Goal: Information Seeking & Learning: Learn about a topic

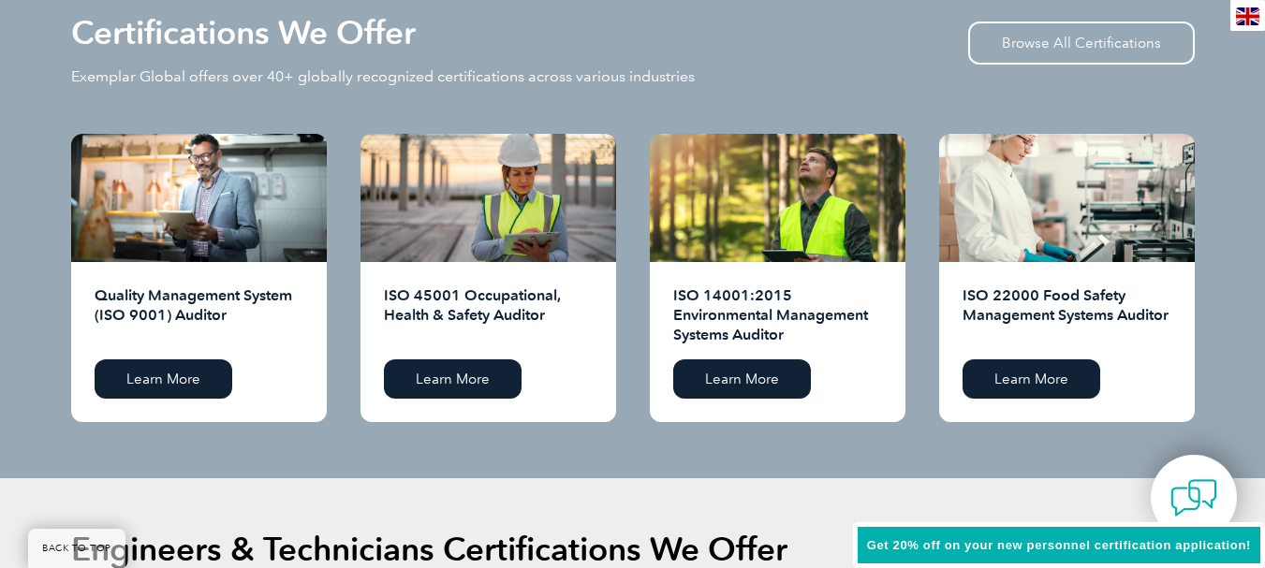
scroll to position [1966, 0]
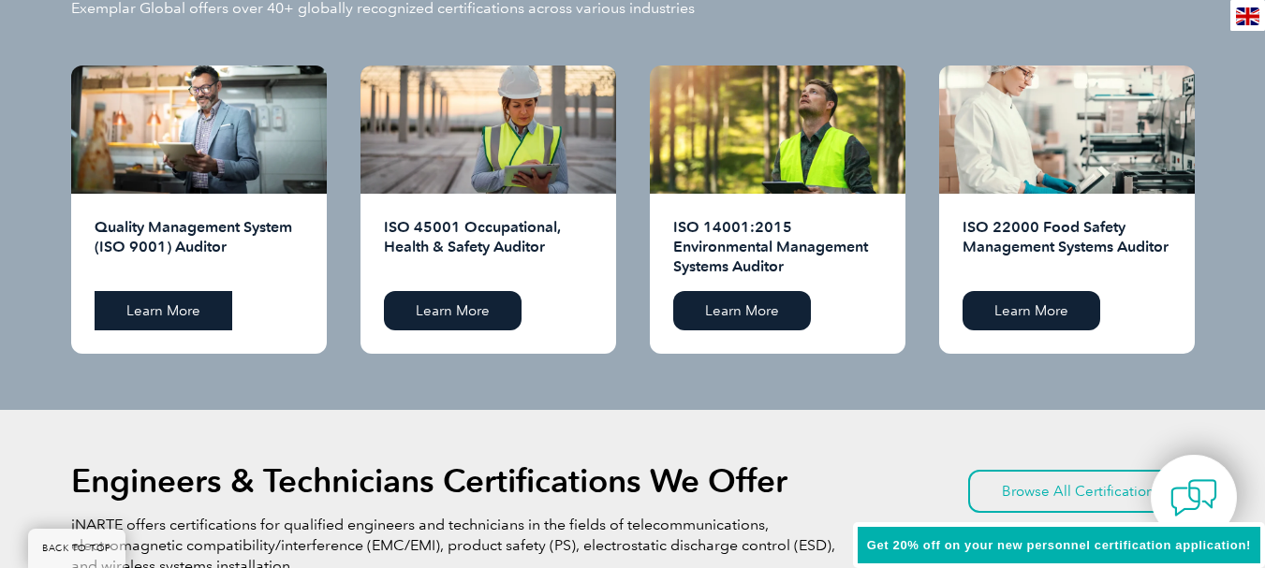
click at [194, 304] on link "Learn More" at bounding box center [164, 310] width 138 height 39
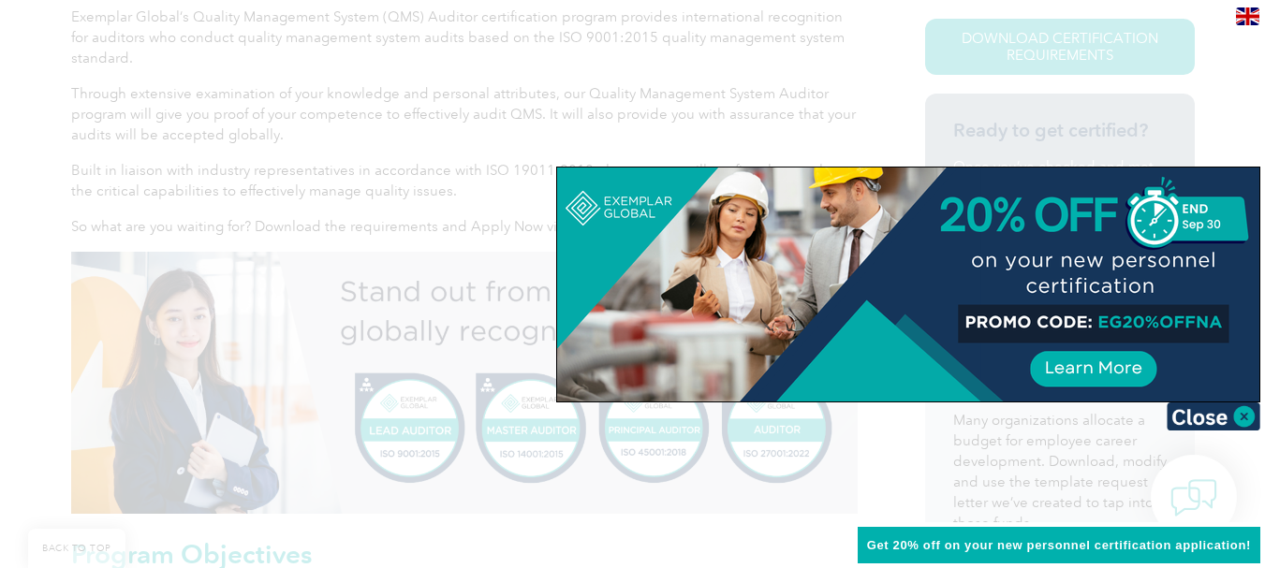
scroll to position [562, 0]
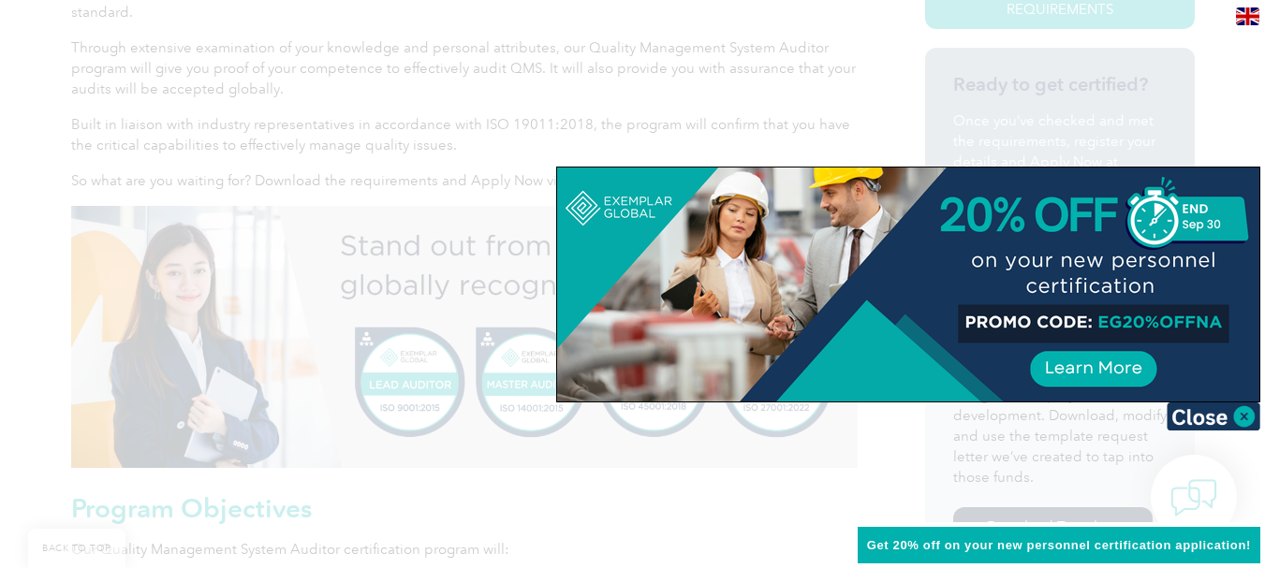
click at [1201, 420] on img at bounding box center [1214, 417] width 94 height 28
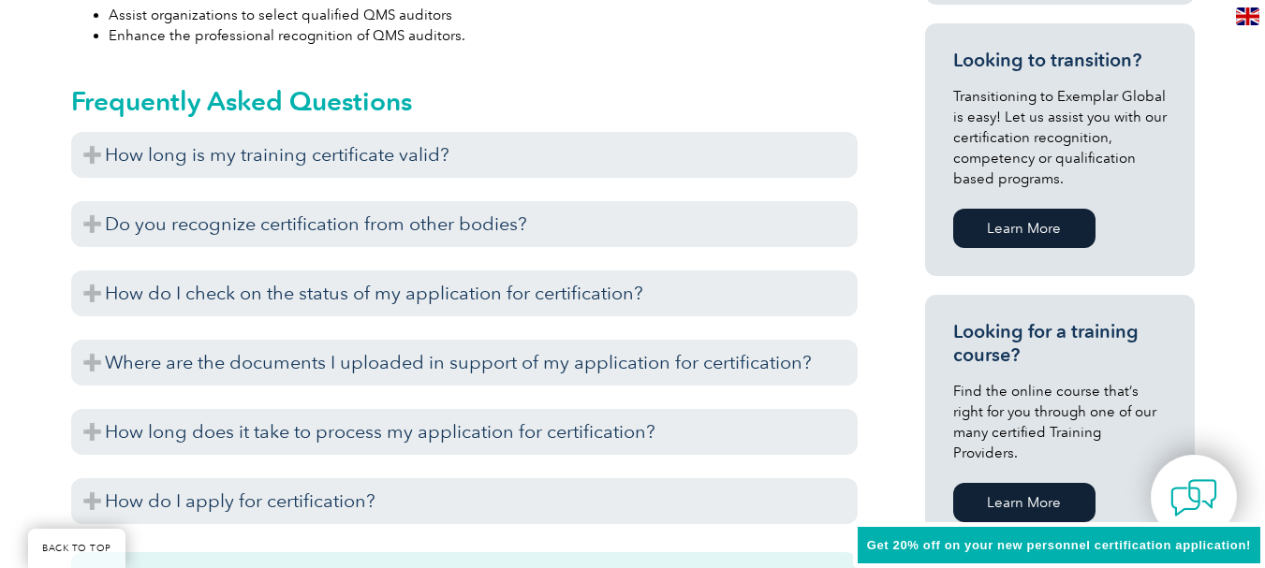
scroll to position [1203, 0]
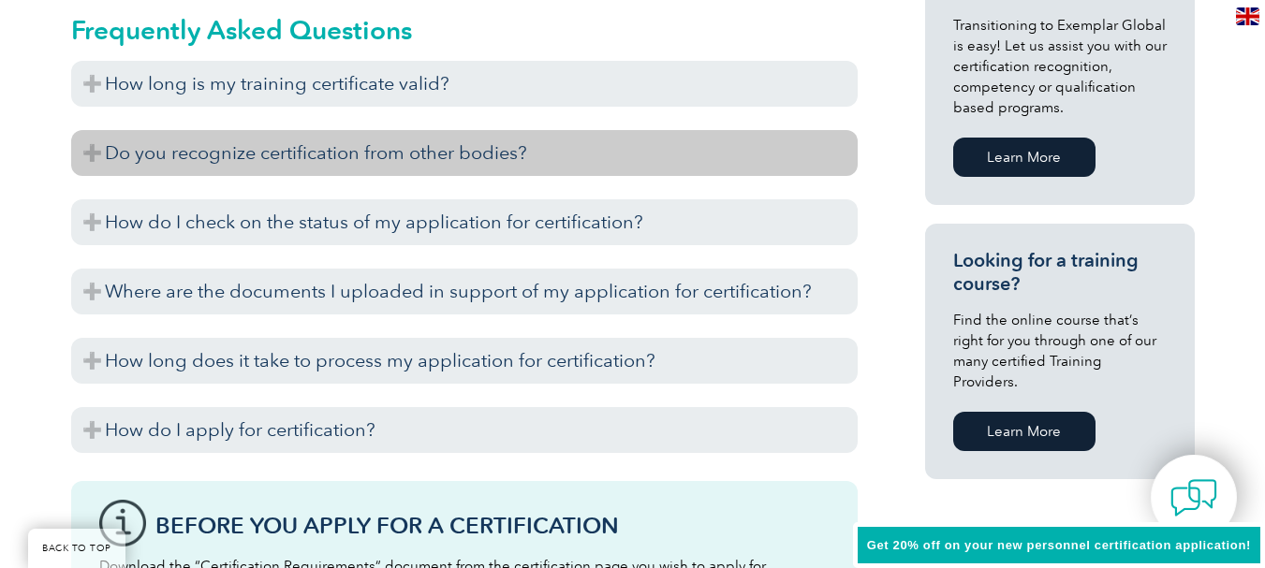
click at [469, 146] on h3 "Do you recognize certification from other bodies?" at bounding box center [464, 153] width 786 height 46
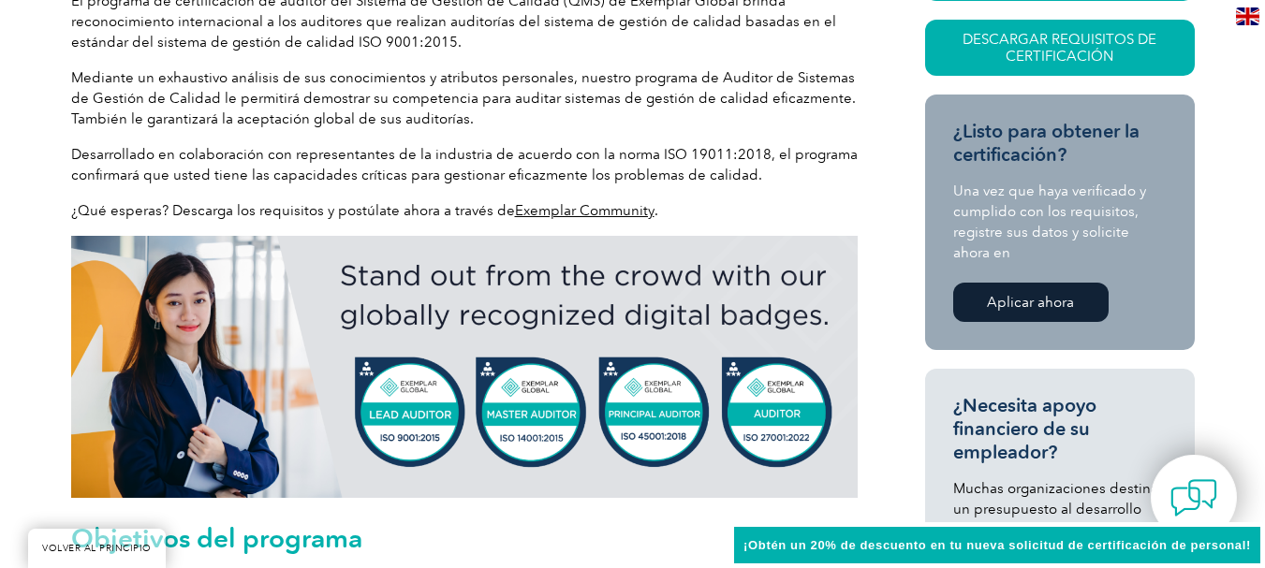
scroll to position [412, 0]
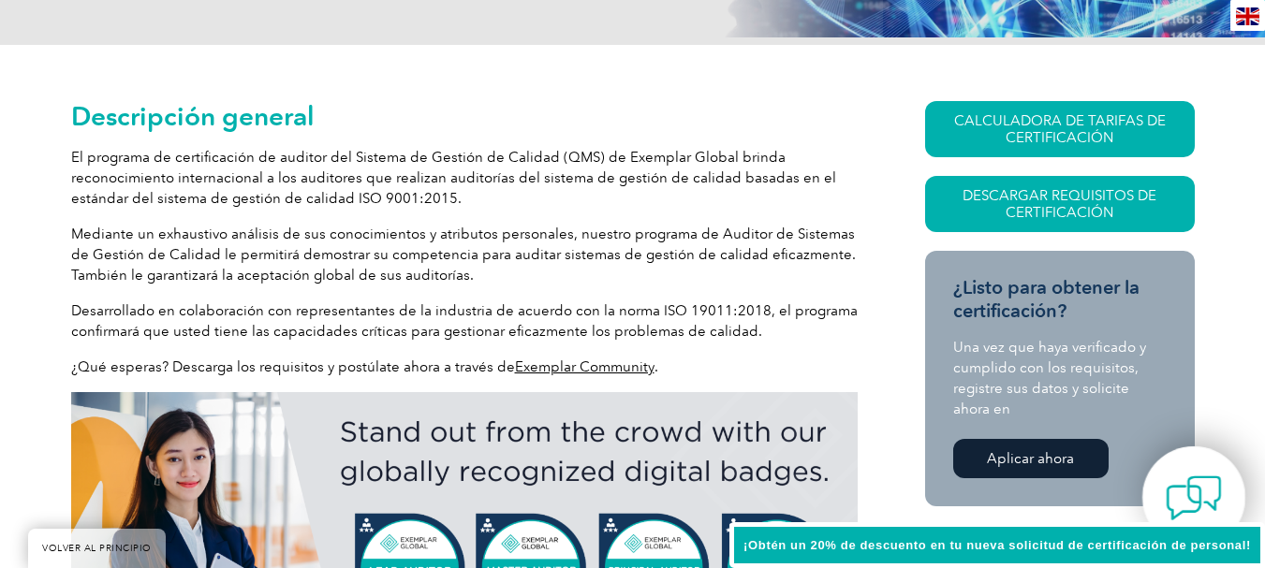
click at [1203, 484] on img at bounding box center [1194, 498] width 56 height 56
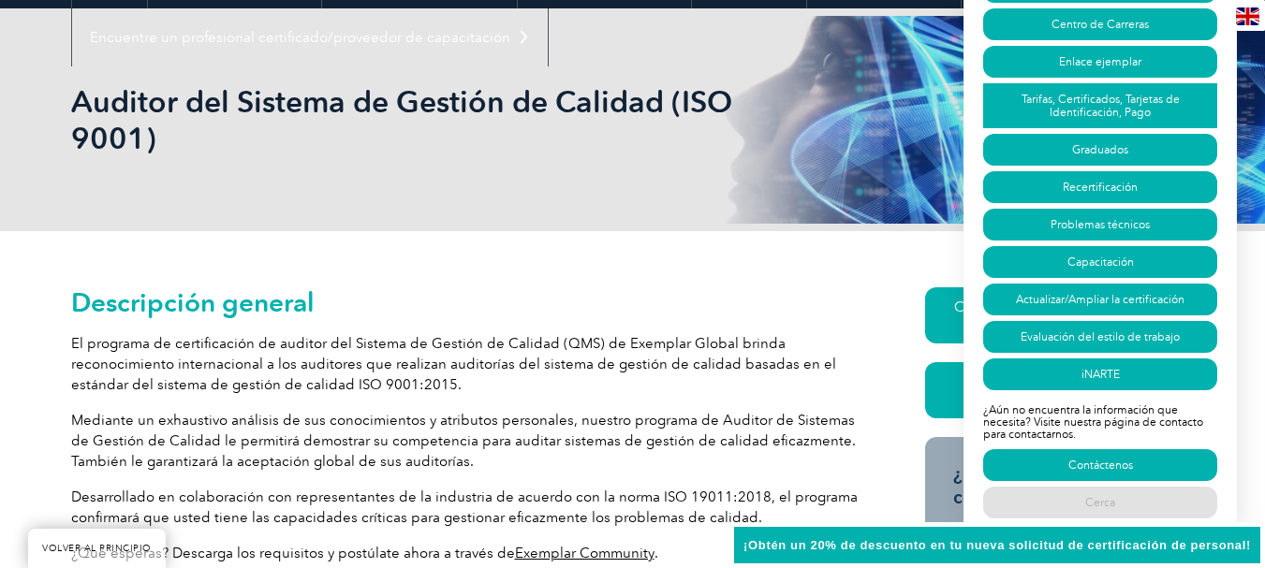
scroll to position [225, 0]
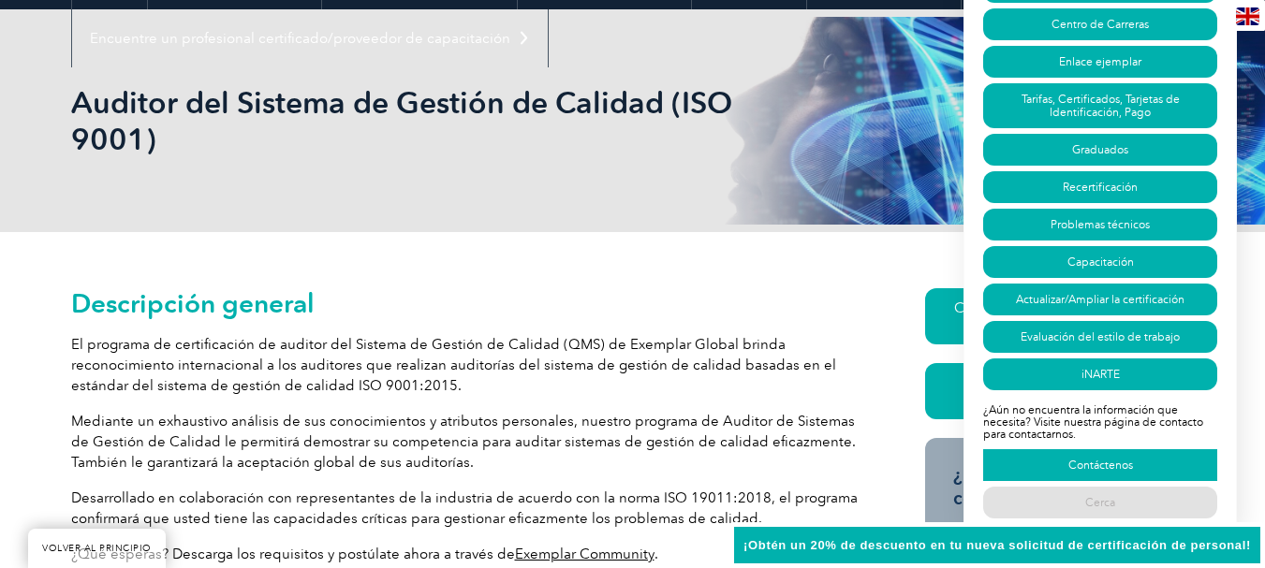
click at [1094, 462] on font "Contáctenos" at bounding box center [1100, 465] width 65 height 13
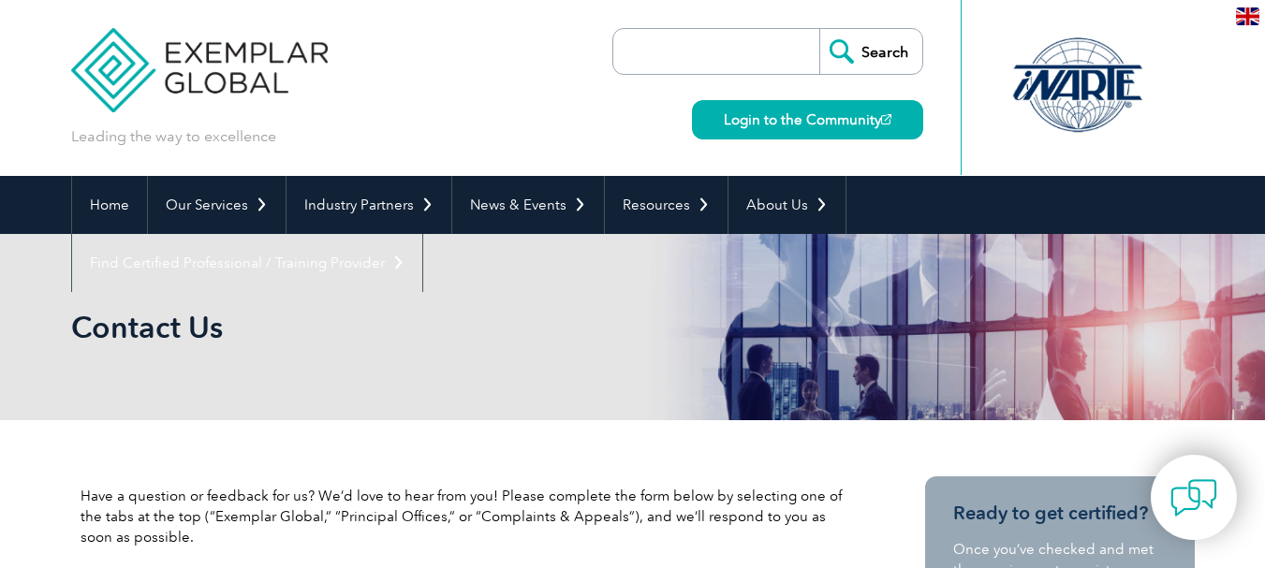
click at [1062, 93] on div at bounding box center [1077, 85] width 186 height 103
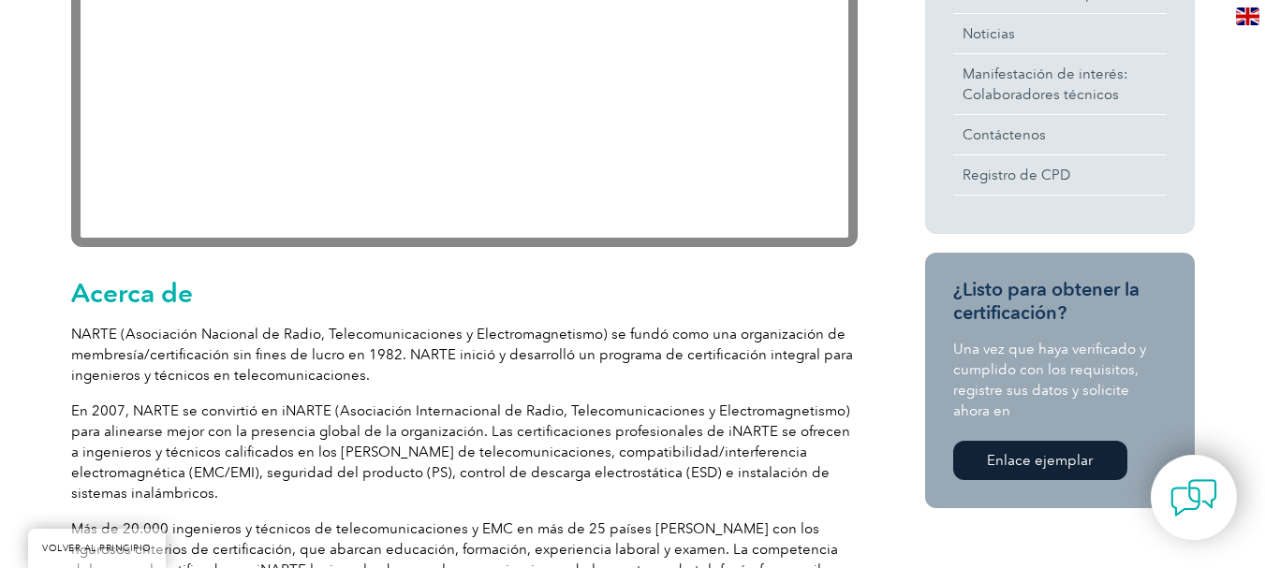
scroll to position [843, 0]
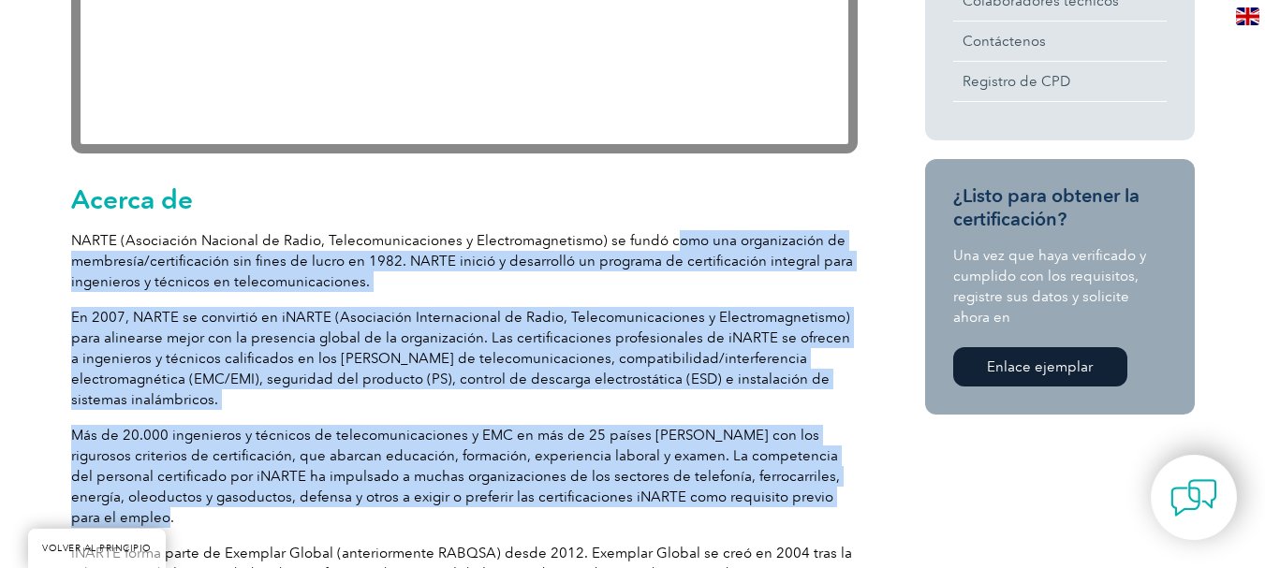
drag, startPoint x: 667, startPoint y: 248, endPoint x: 672, endPoint y: 491, distance: 242.5
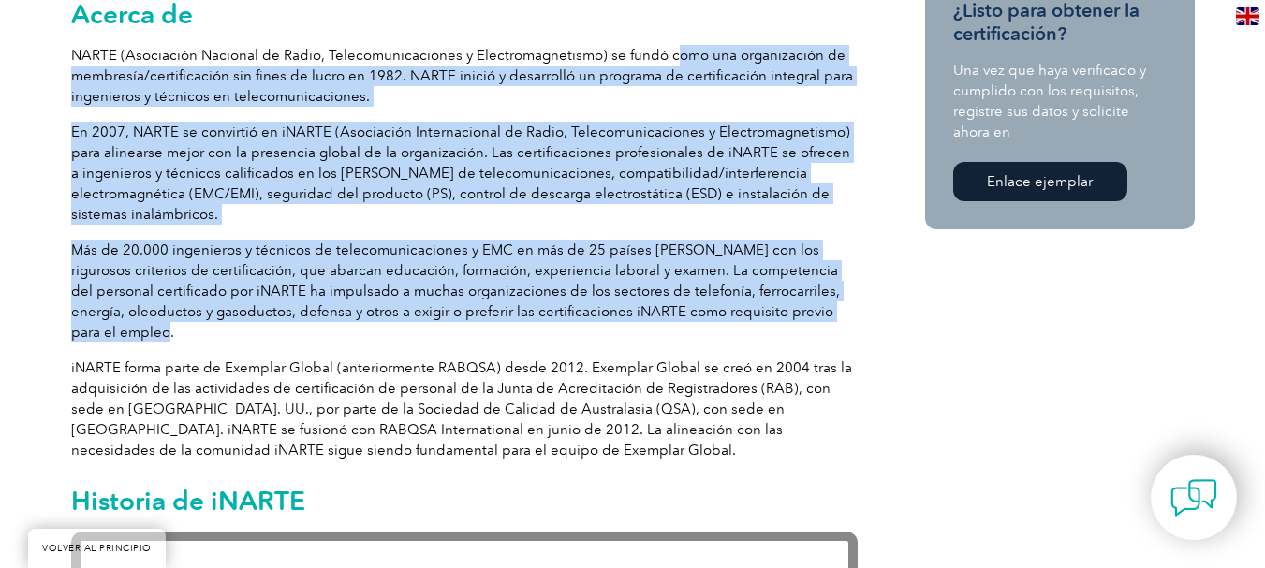
scroll to position [1030, 0]
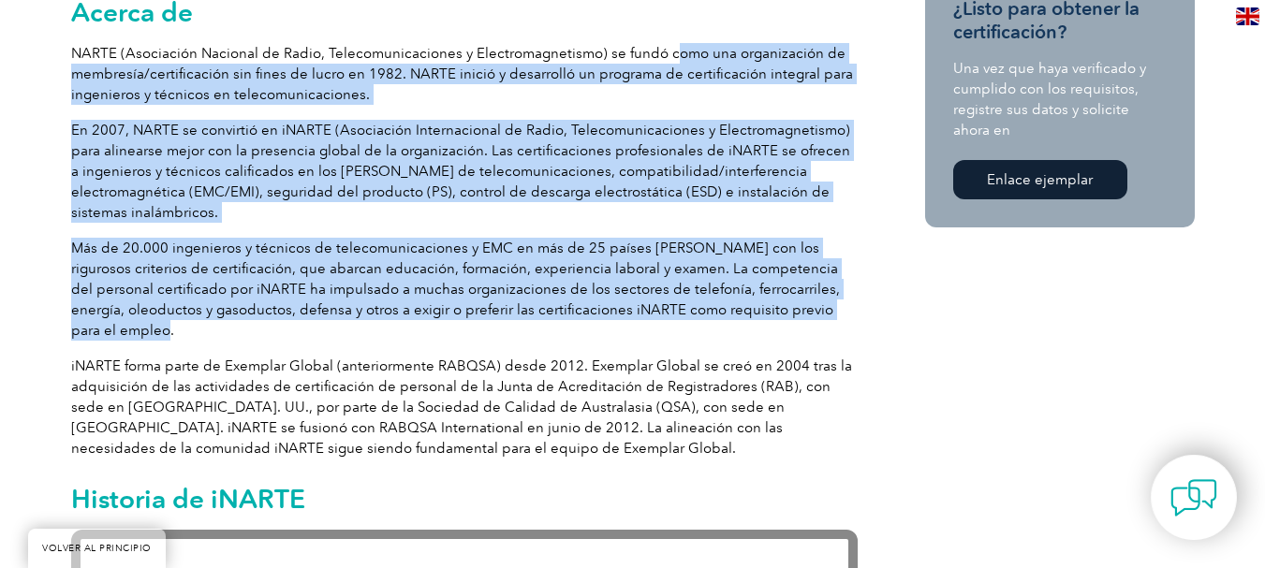
click at [515, 141] on p "En 2007, NARTE se convirtió en iNARTE (Asociación Internacional de Radio, Telec…" at bounding box center [464, 171] width 786 height 103
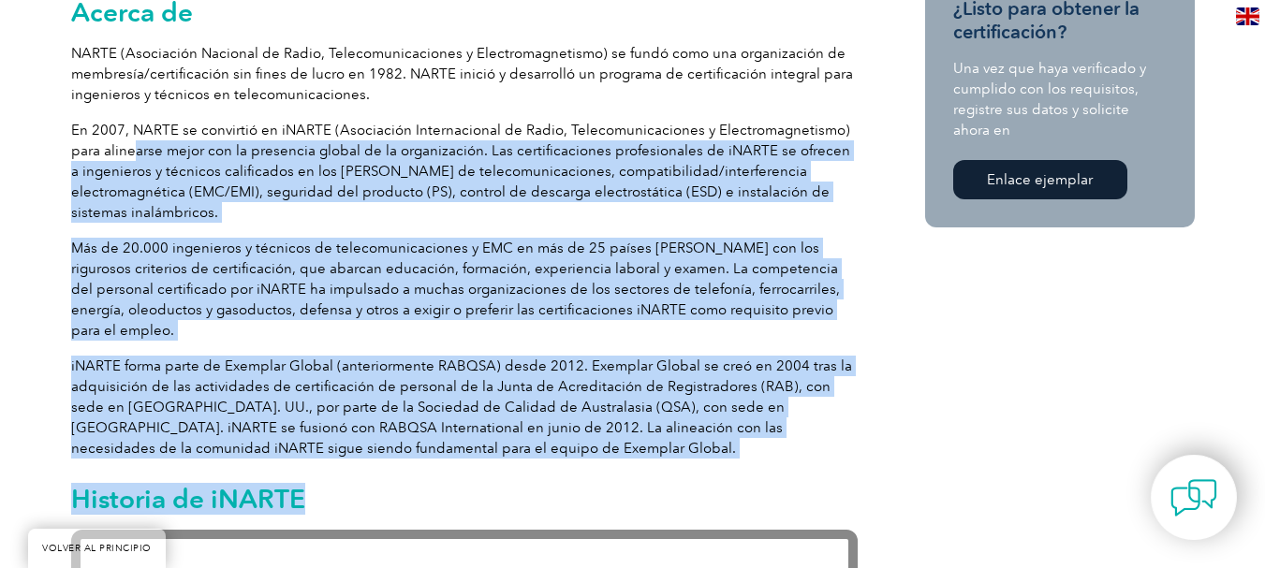
drag, startPoint x: 134, startPoint y: 154, endPoint x: 812, endPoint y: 443, distance: 736.6
click at [425, 424] on p "iNARTE forma parte de Exemplar Global (anteriormente RABQSA) desde 2012. Exempl…" at bounding box center [464, 407] width 786 height 103
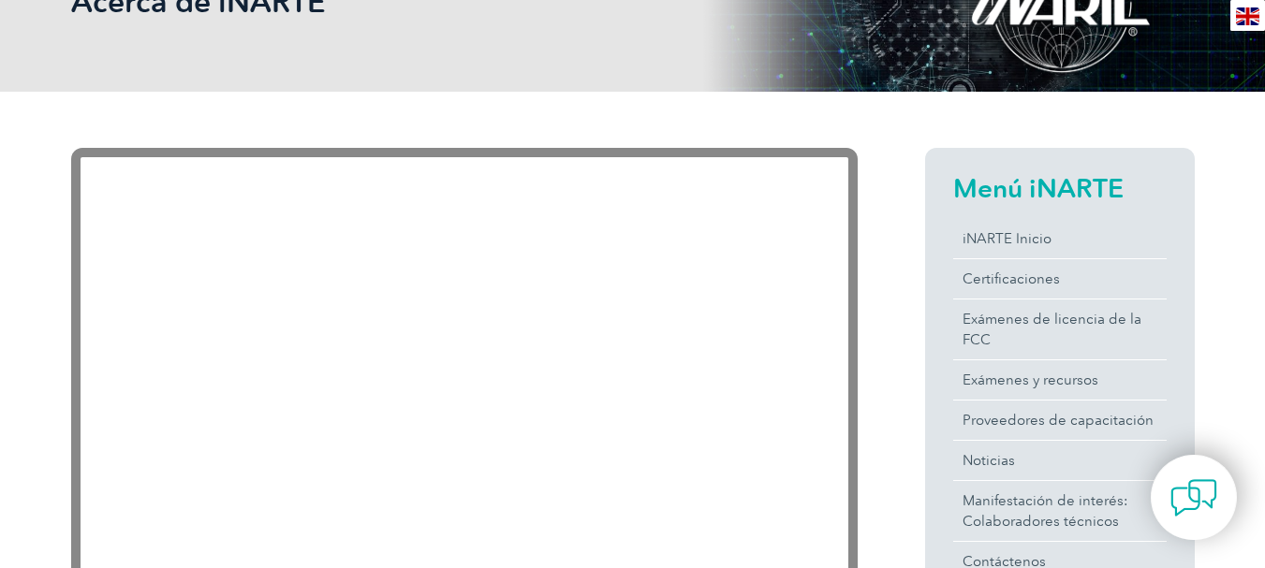
scroll to position [0, 0]
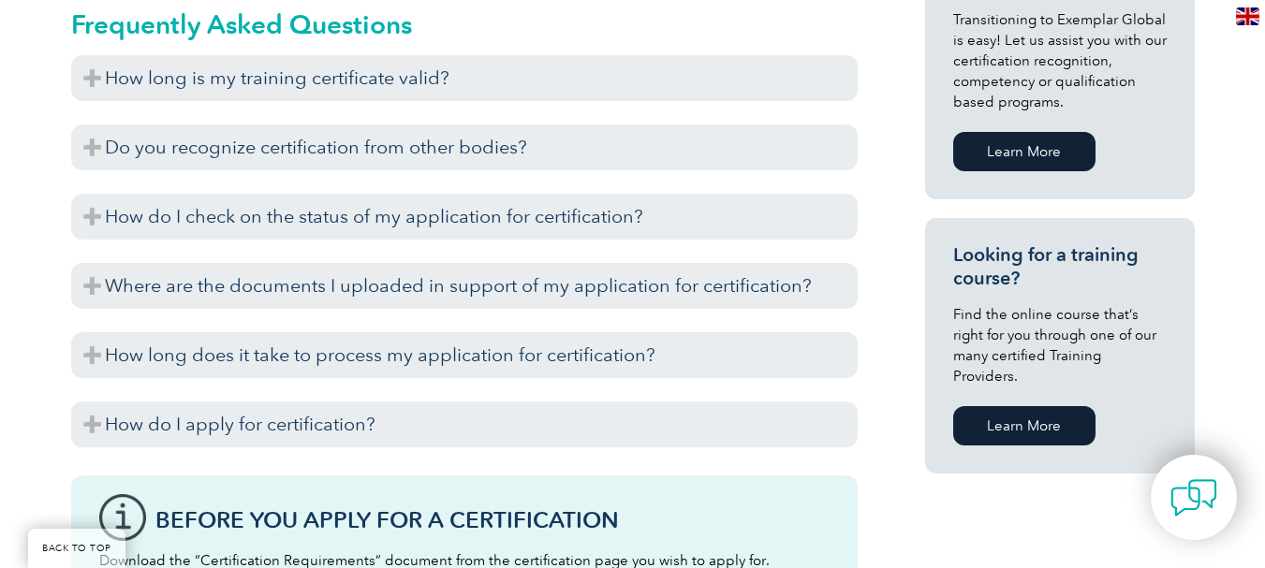
scroll to position [1115, 0]
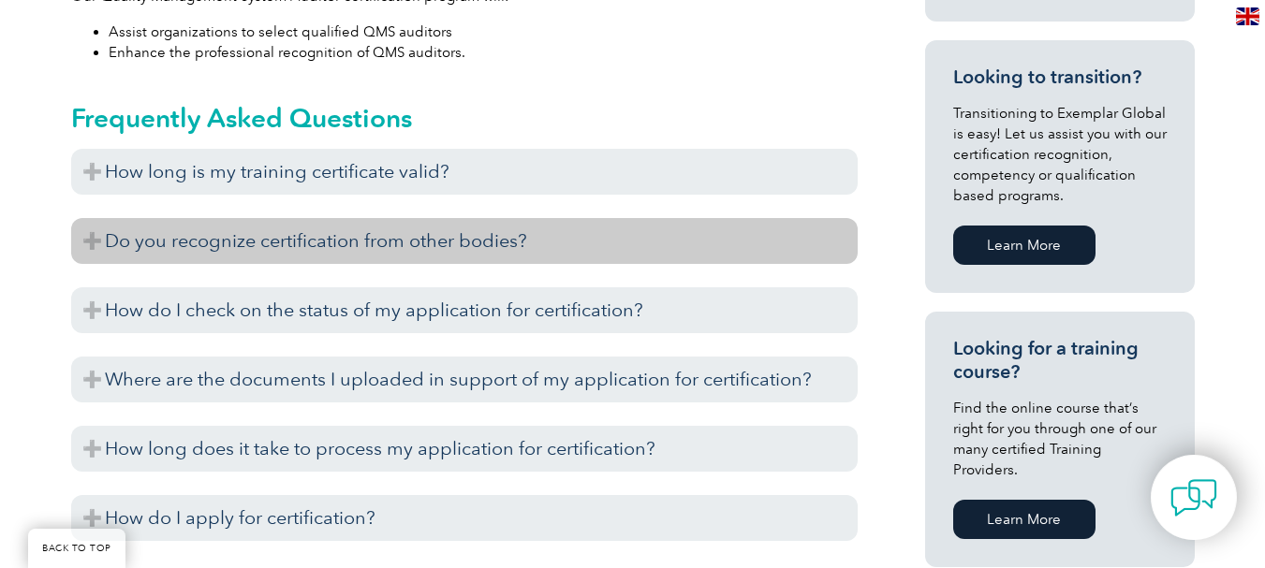
drag, startPoint x: 388, startPoint y: 245, endPoint x: 401, endPoint y: 256, distance: 16.7
click at [388, 246] on h3 "Do you recognize certification from other bodies?" at bounding box center [464, 241] width 786 height 46
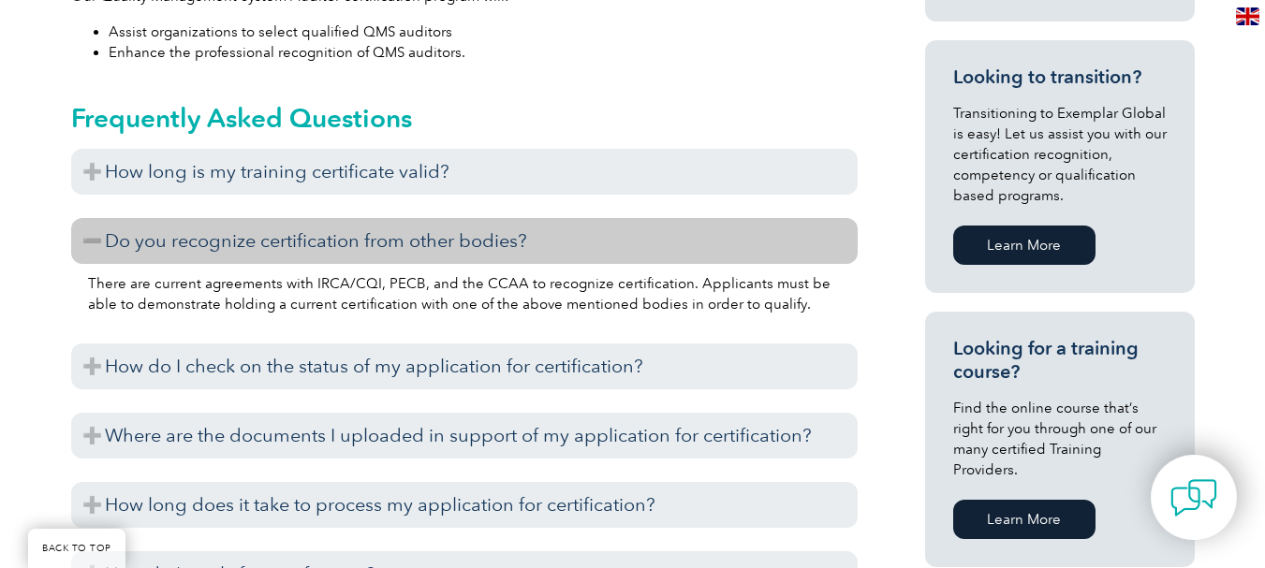
click at [389, 295] on p "There are current agreements with IRCA/CQI, PECB, and the CCAA to recognize cer…" at bounding box center [464, 293] width 753 height 41
